Goal: Task Accomplishment & Management: Use online tool/utility

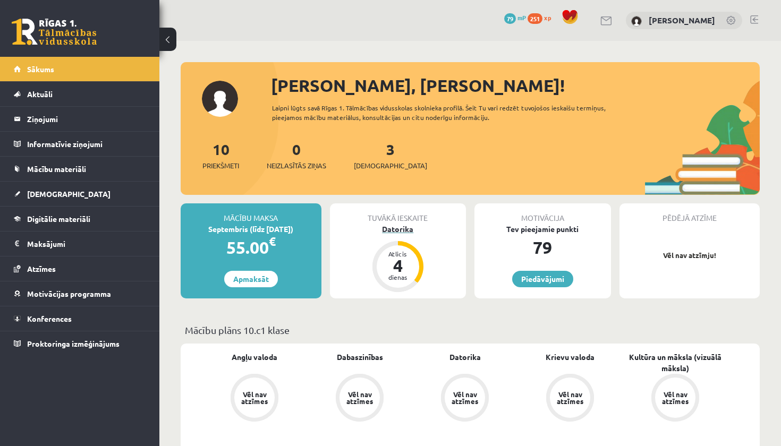
click at [402, 230] on div "Datorika" at bounding box center [398, 229] width 137 height 11
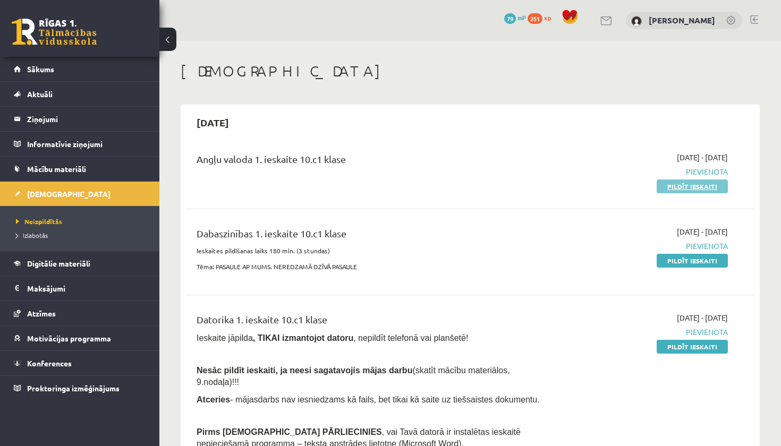
click at [672, 189] on link "Pildīt ieskaiti" at bounding box center [692, 187] width 71 height 14
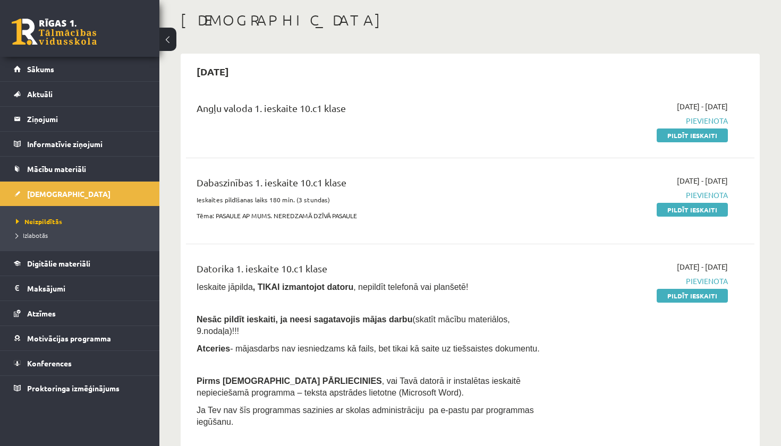
scroll to position [51, 0]
click at [675, 293] on link "Pildīt ieskaiti" at bounding box center [692, 296] width 71 height 14
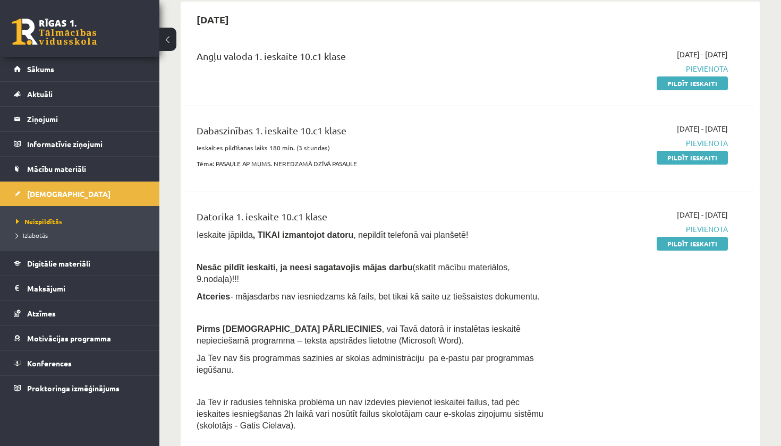
scroll to position [104, 0]
click at [678, 82] on link "Pildīt ieskaiti" at bounding box center [692, 83] width 71 height 14
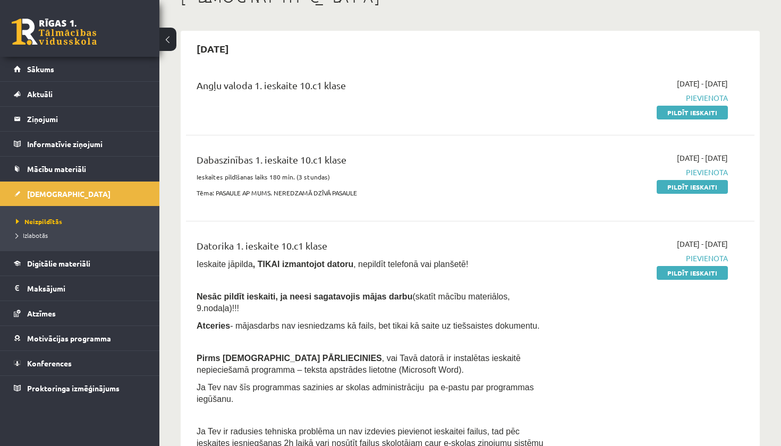
scroll to position [73, 0]
click at [63, 161] on link "Mācību materiāli" at bounding box center [80, 169] width 132 height 24
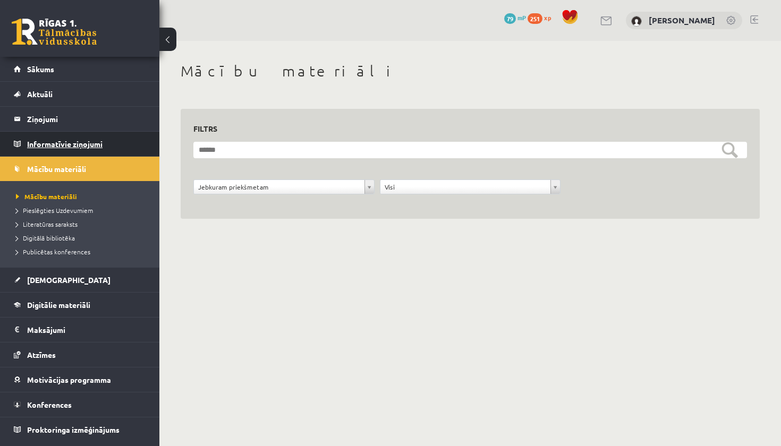
click at [75, 144] on legend "Informatīvie ziņojumi 0" at bounding box center [86, 144] width 119 height 24
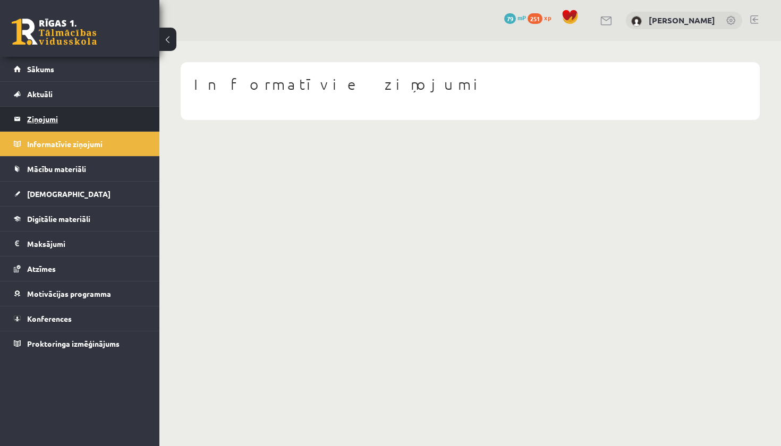
click at [71, 119] on legend "Ziņojumi 0" at bounding box center [86, 119] width 119 height 24
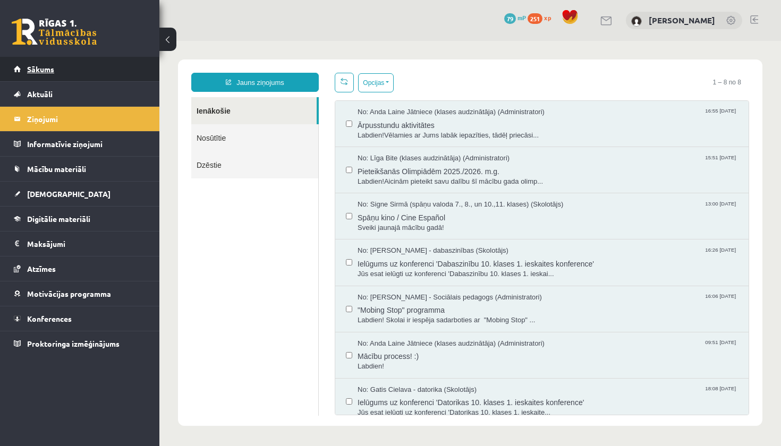
click at [40, 68] on span "Sākums" at bounding box center [40, 69] width 27 height 10
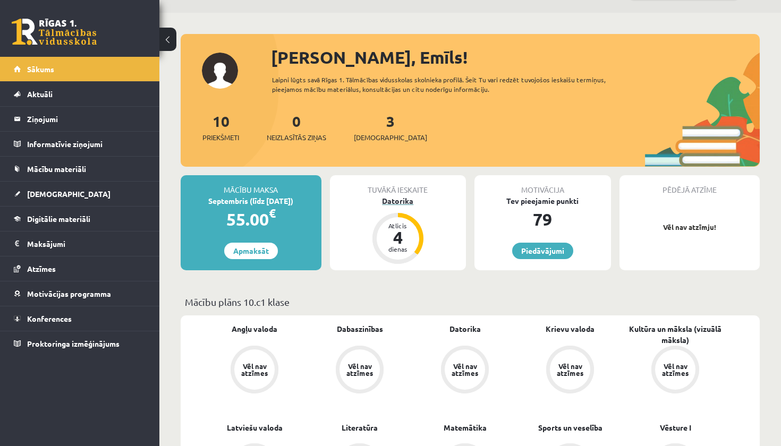
scroll to position [30, 0]
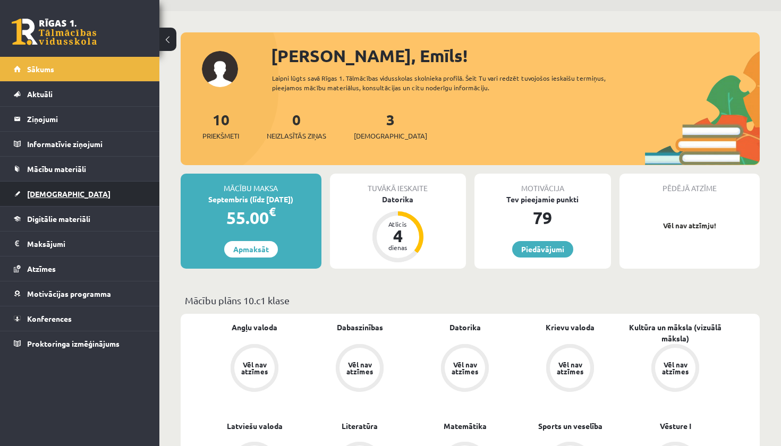
click at [43, 197] on span "[DEMOGRAPHIC_DATA]" at bounding box center [68, 194] width 83 height 10
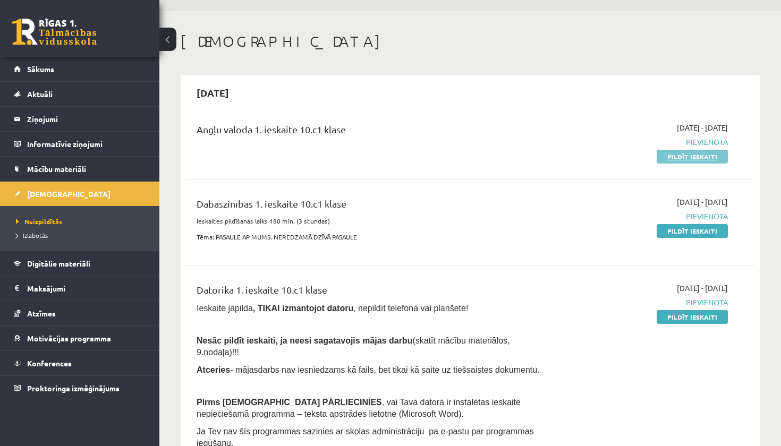
click at [718, 158] on link "Pildīt ieskaiti" at bounding box center [692, 157] width 71 height 14
